Goal: Task Accomplishment & Management: Use online tool/utility

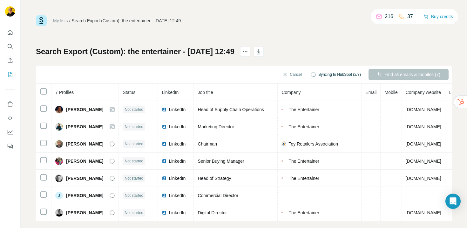
scroll to position [9, 0]
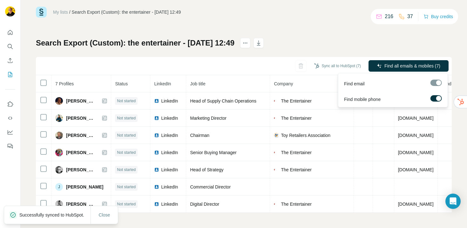
click at [393, 65] on span "Find all emails & mobiles (7)" at bounding box center [413, 66] width 56 height 6
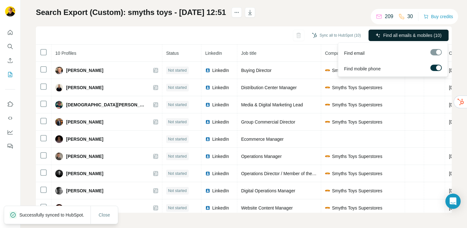
click at [399, 35] on span "Find all emails & mobiles (10)" at bounding box center [413, 35] width 59 height 6
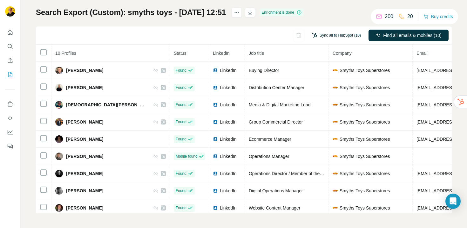
click at [336, 35] on button "Sync all to HubSpot (10)" at bounding box center [337, 36] width 58 height 10
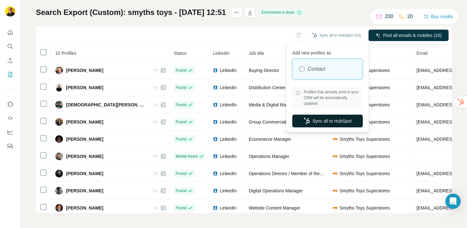
click at [328, 122] on button "Sync all to HubSpot" at bounding box center [328, 120] width 71 height 13
